Goal: Information Seeking & Learning: Learn about a topic

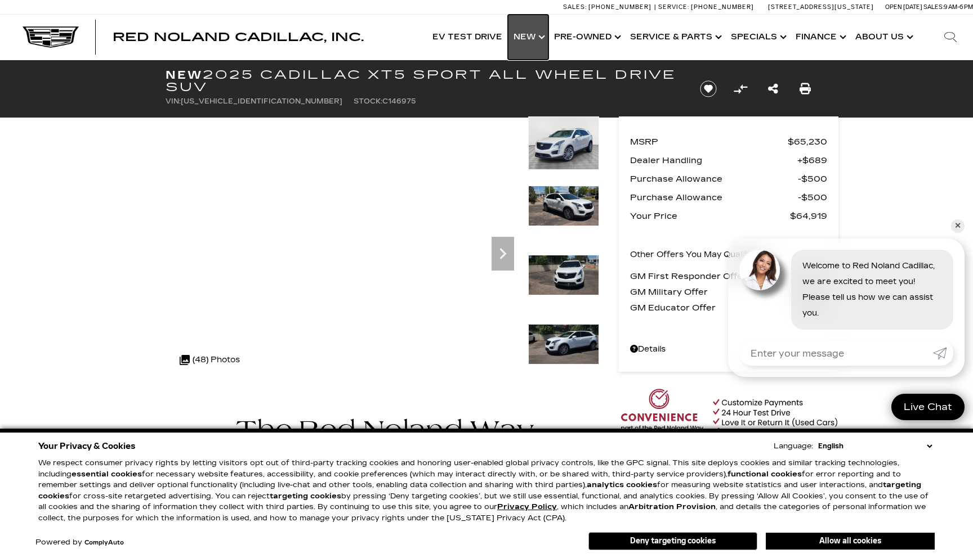
click at [537, 38] on link "Show New" at bounding box center [528, 37] width 41 height 45
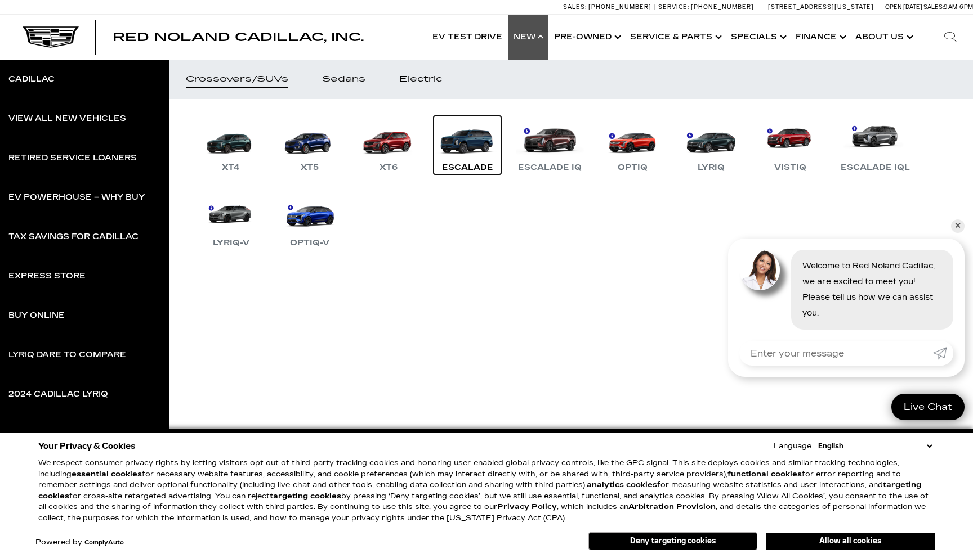
click at [477, 145] on link "Escalade" at bounding box center [467, 145] width 68 height 59
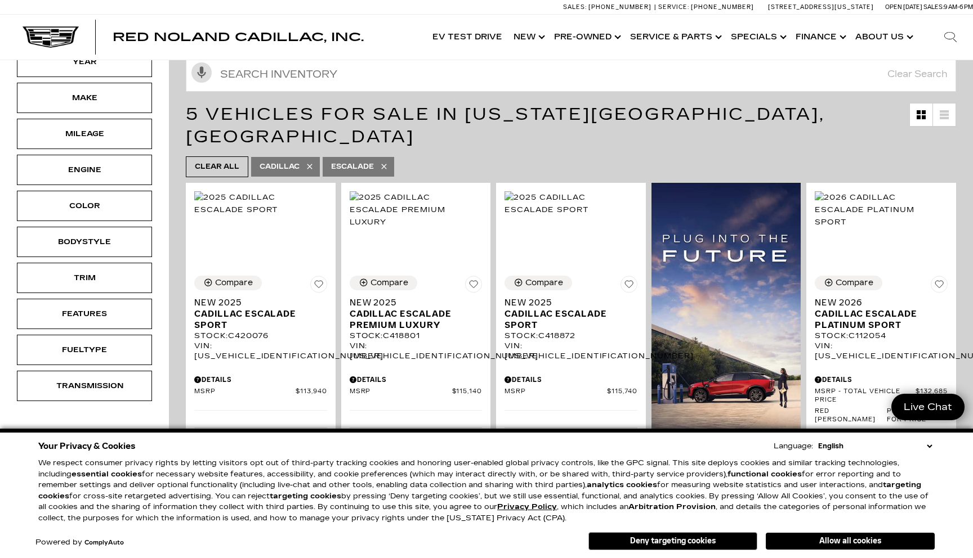
scroll to position [198, 0]
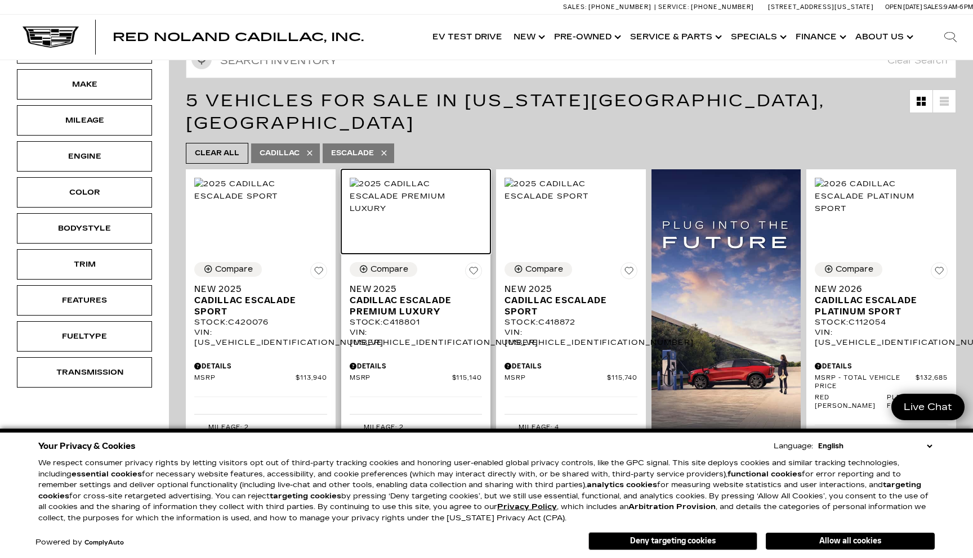
click at [398, 178] on img at bounding box center [416, 196] width 133 height 37
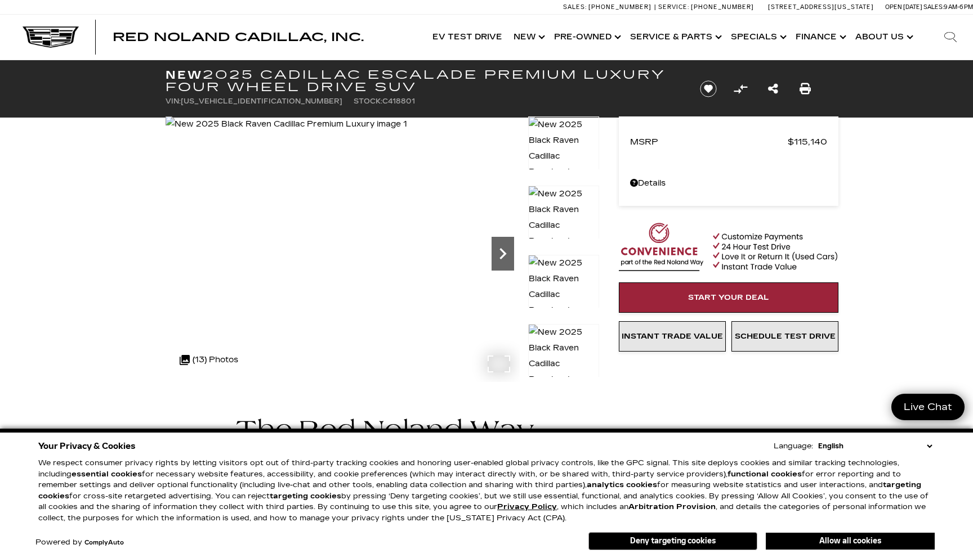
click at [500, 262] on icon "Next" at bounding box center [502, 254] width 23 height 23
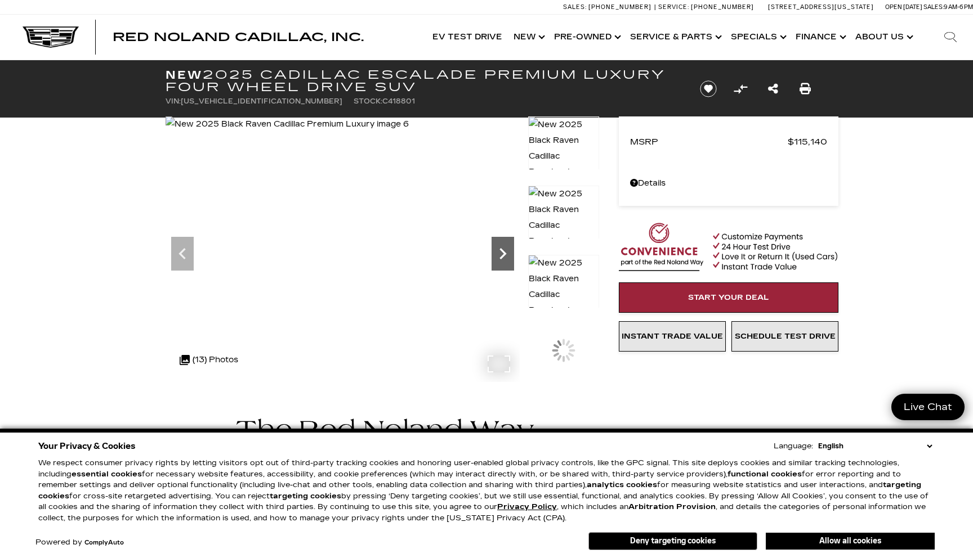
click at [500, 262] on icon "Next" at bounding box center [502, 254] width 23 height 23
click at [679, 539] on button "Deny targeting cookies" at bounding box center [672, 541] width 169 height 18
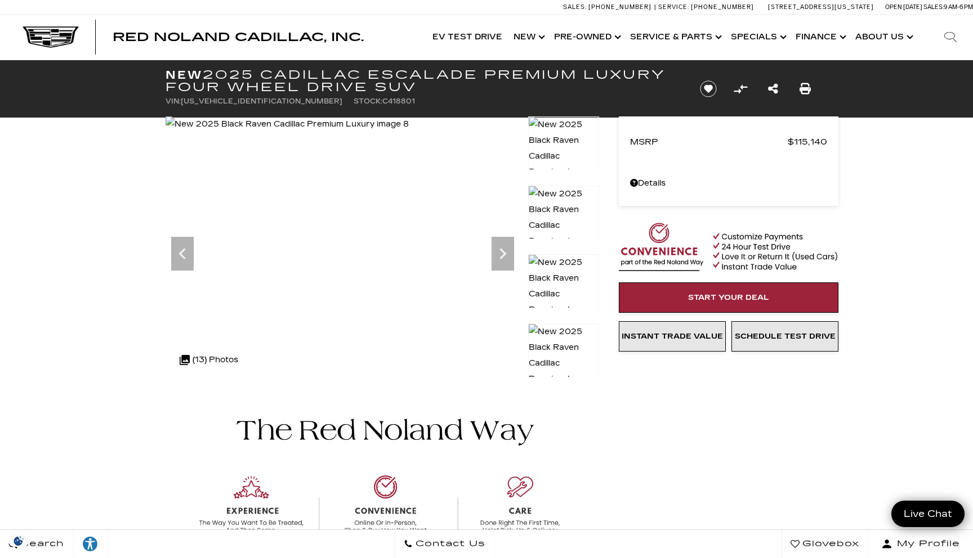
click at [563, 277] on img at bounding box center [563, 294] width 71 height 80
click at [502, 254] on icon "Next" at bounding box center [502, 254] width 23 height 23
